Goal: Task Accomplishment & Management: Complete application form

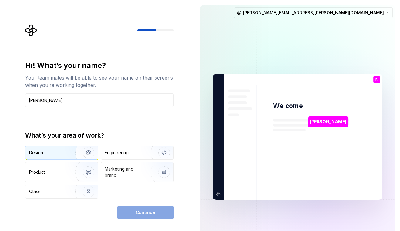
type input "[PERSON_NAME]"
click at [58, 153] on div "Design" at bounding box center [48, 152] width 38 height 6
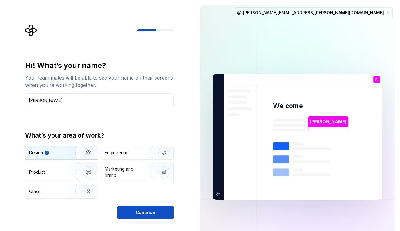
click at [159, 217] on button "Continue" at bounding box center [145, 212] width 56 height 13
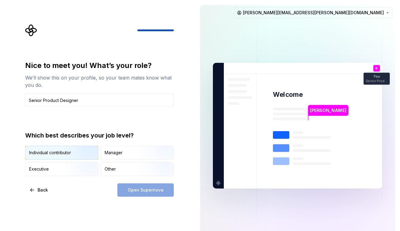
type input "Senior Product Designer"
click at [94, 151] on img "button" at bounding box center [83, 160] width 39 height 41
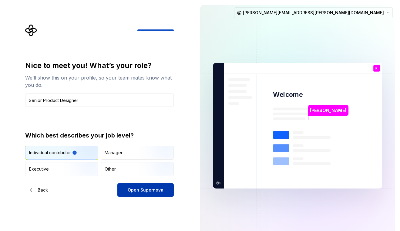
click at [161, 186] on button "Open Supernova" at bounding box center [145, 189] width 56 height 13
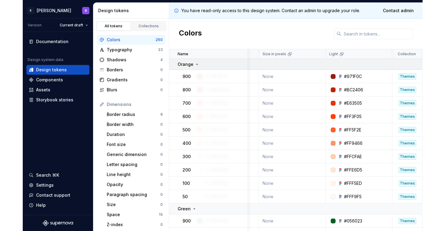
scroll to position [0, 56]
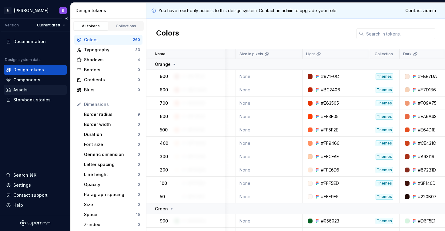
click at [35, 88] on div "Assets" at bounding box center [35, 90] width 58 height 6
